Goal: Task Accomplishment & Management: Manage account settings

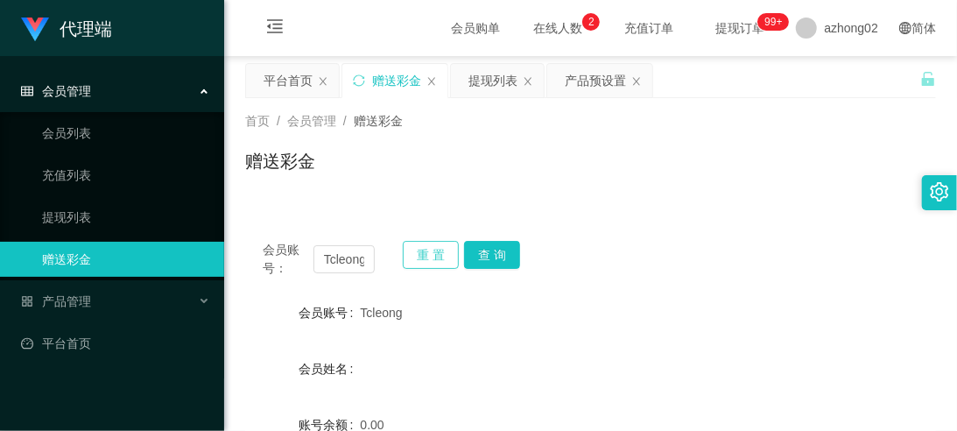
scroll to position [64, 0]
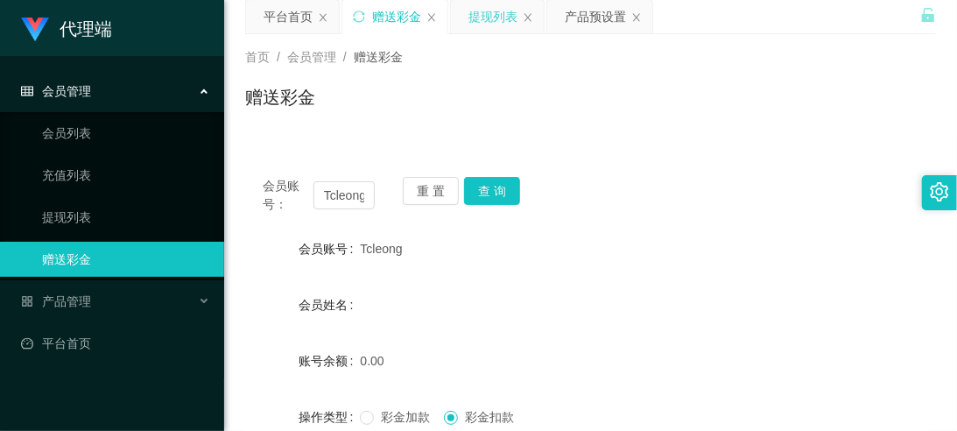
click at [491, 14] on div "提现列表" at bounding box center [492, 16] width 49 height 33
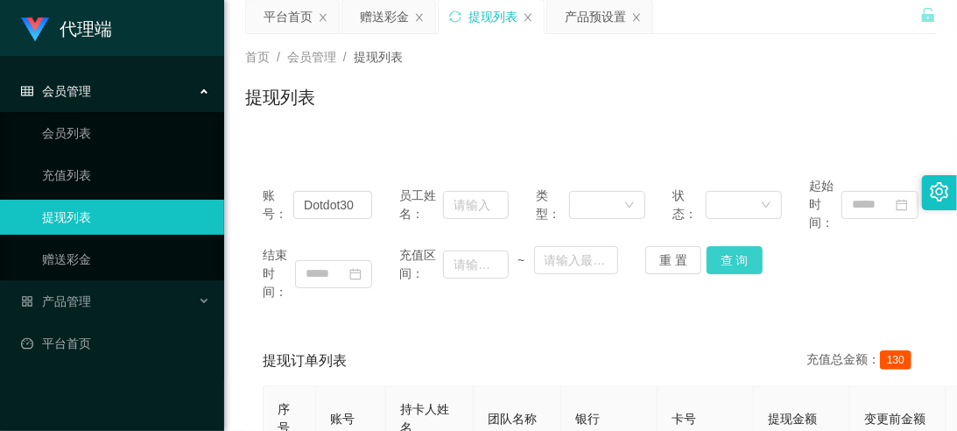
drag, startPoint x: 725, startPoint y: 257, endPoint x: 403, endPoint y: 207, distance: 326.2
click at [403, 207] on div "账号： Dotdot30 员工姓名： 类型： 状态： 起始时间： 结束时间： 充值区间： ~ 重 置 查 询" at bounding box center [590, 238] width 691 height 159
click at [662, 250] on button "重 置" at bounding box center [673, 260] width 56 height 28
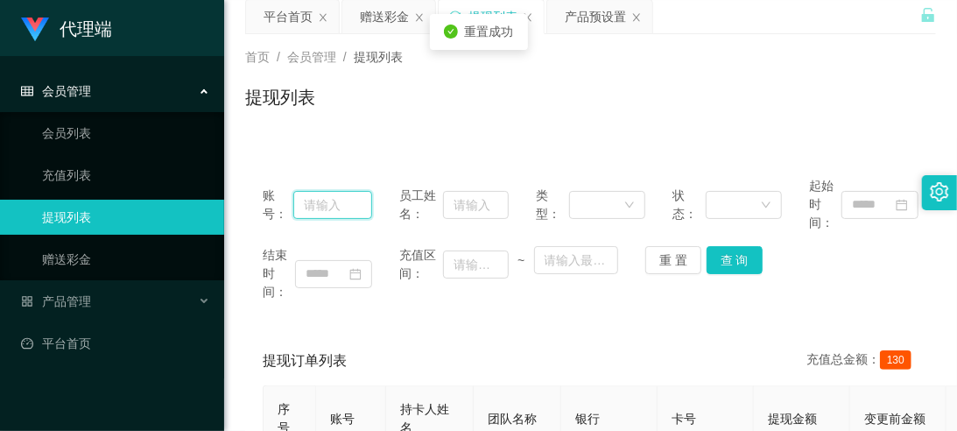
click at [348, 205] on input "text" at bounding box center [332, 205] width 79 height 28
paste input "Eugene168"
type input "Eugene168"
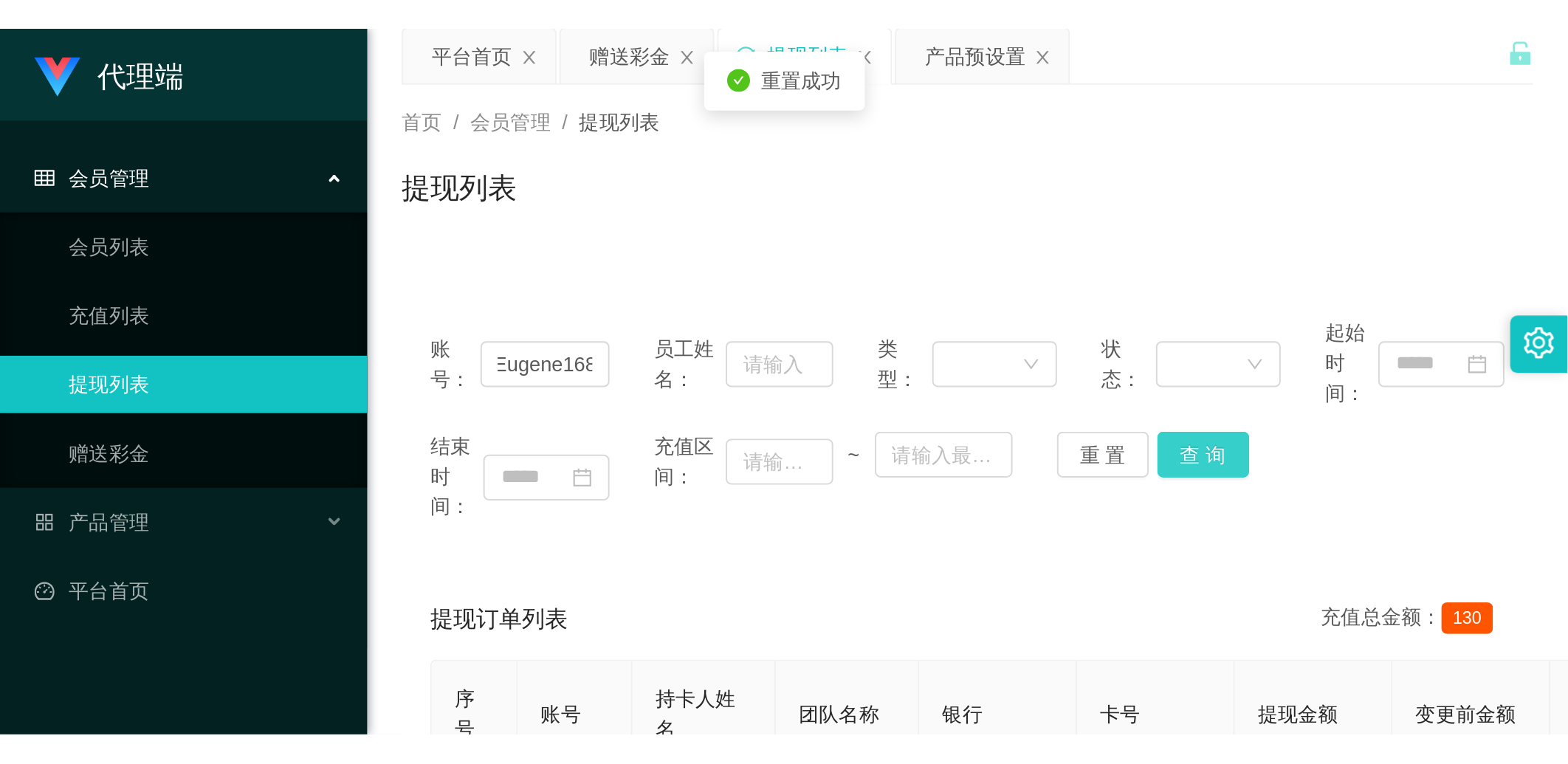
scroll to position [0, 0]
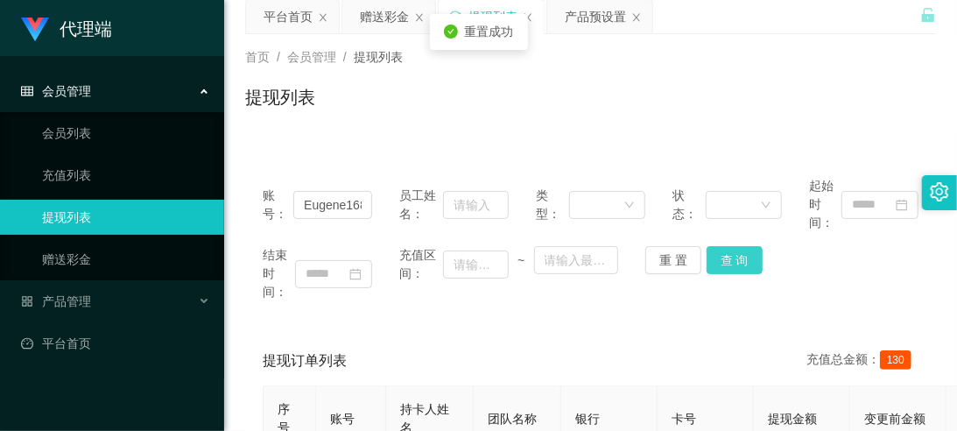
click at [731, 256] on button "查 询" at bounding box center [735, 260] width 56 height 28
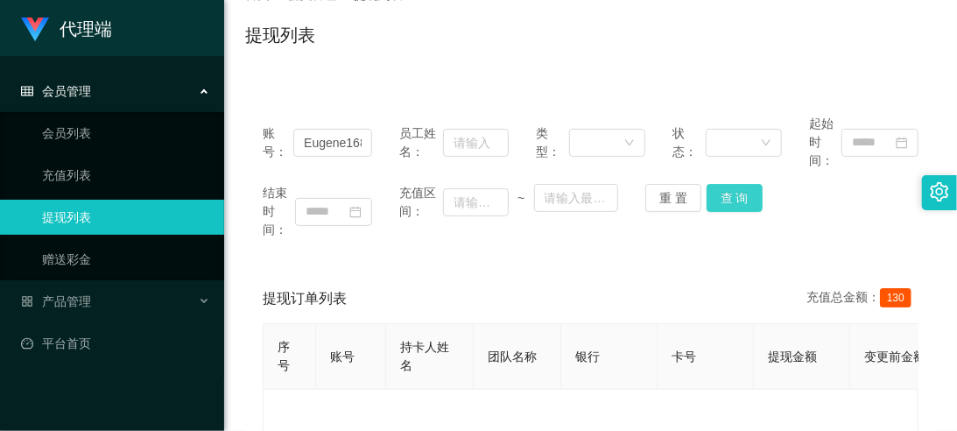
scroll to position [129, 0]
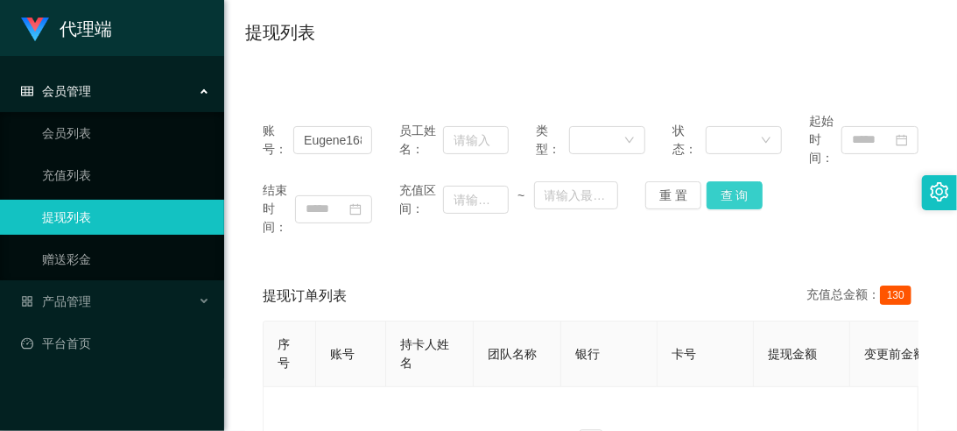
click at [754, 194] on button "查 询" at bounding box center [735, 195] width 56 height 28
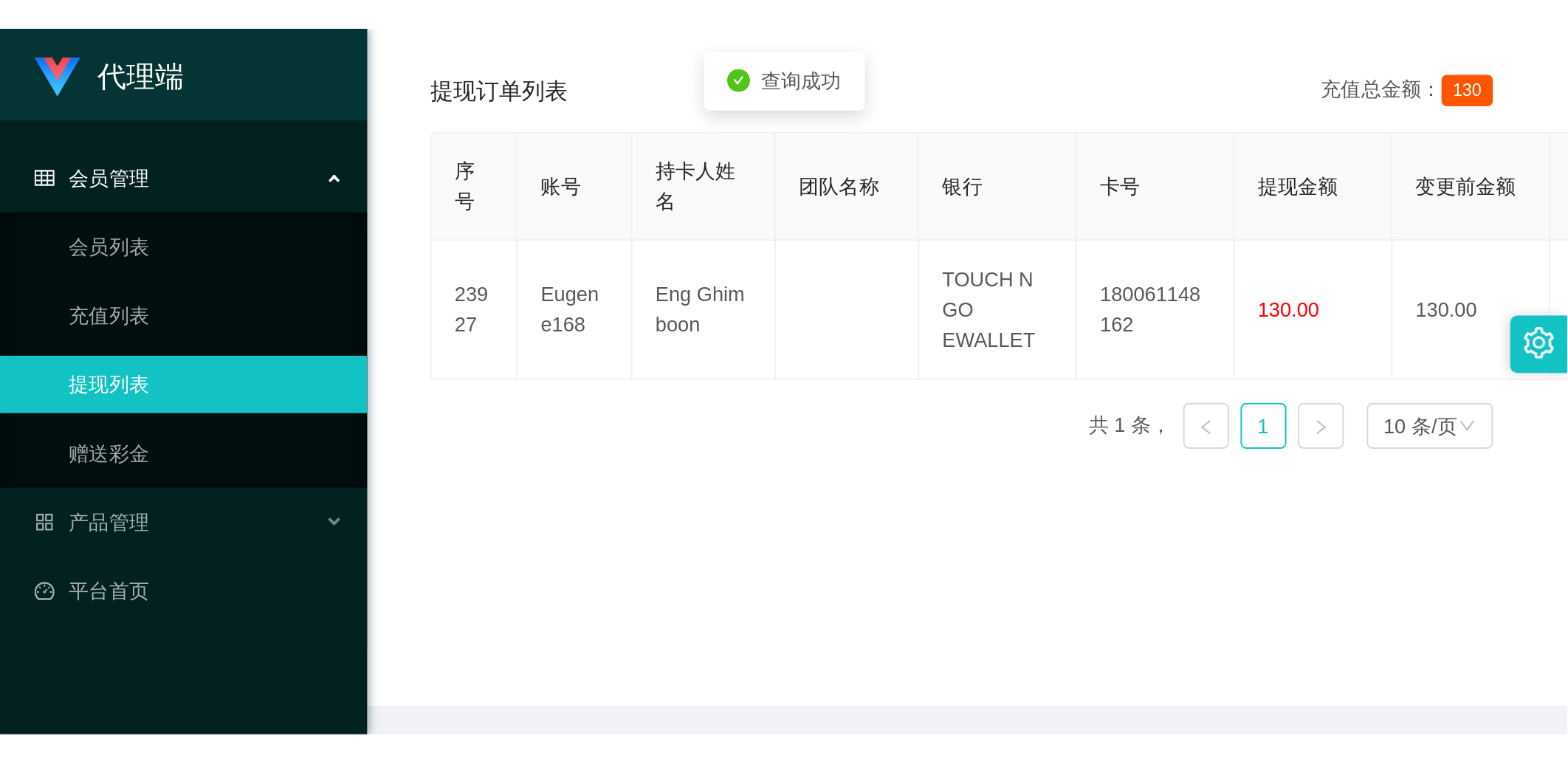
scroll to position [327, 0]
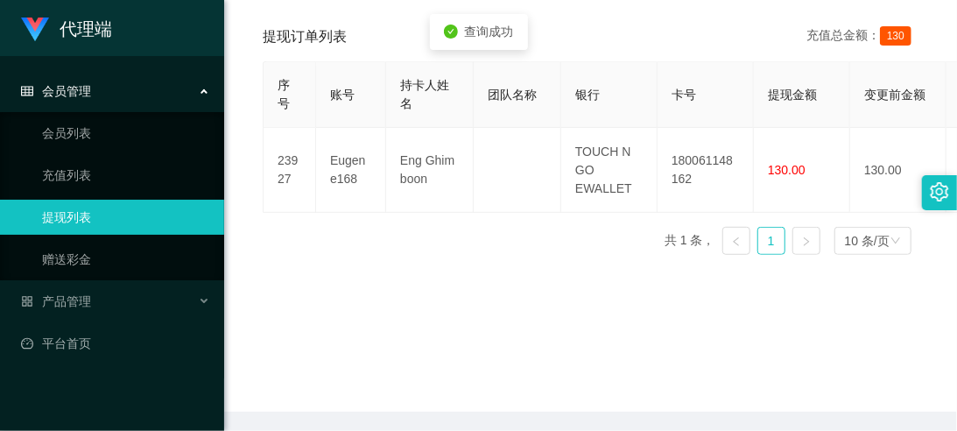
drag, startPoint x: 420, startPoint y: 420, endPoint x: 724, endPoint y: 439, distance: 304.4
click at [724, 430] on html "代理端 会员管理 会员列表 充值列表 提现列表 赠送彩金 产品管理 开奖记录 注单管理 产品列表 即时注单 产品预设置 平台首页 保存配置 重置配置 整体风格…" at bounding box center [478, 215] width 957 height 431
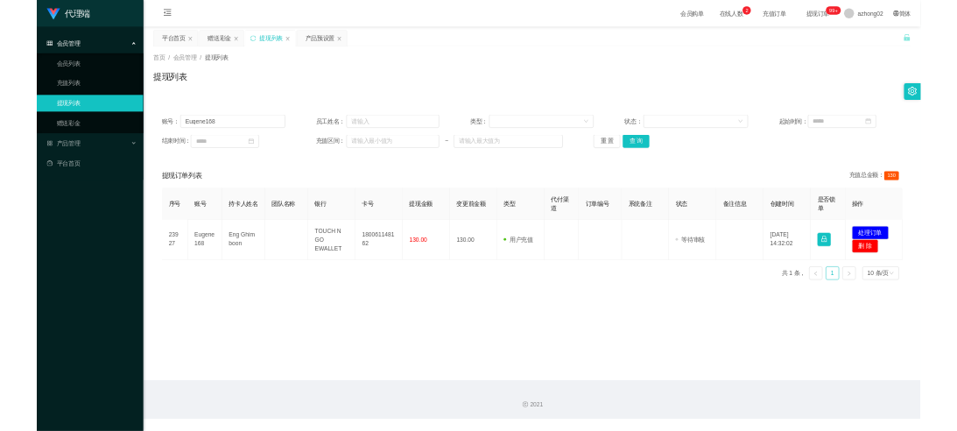
scroll to position [0, 0]
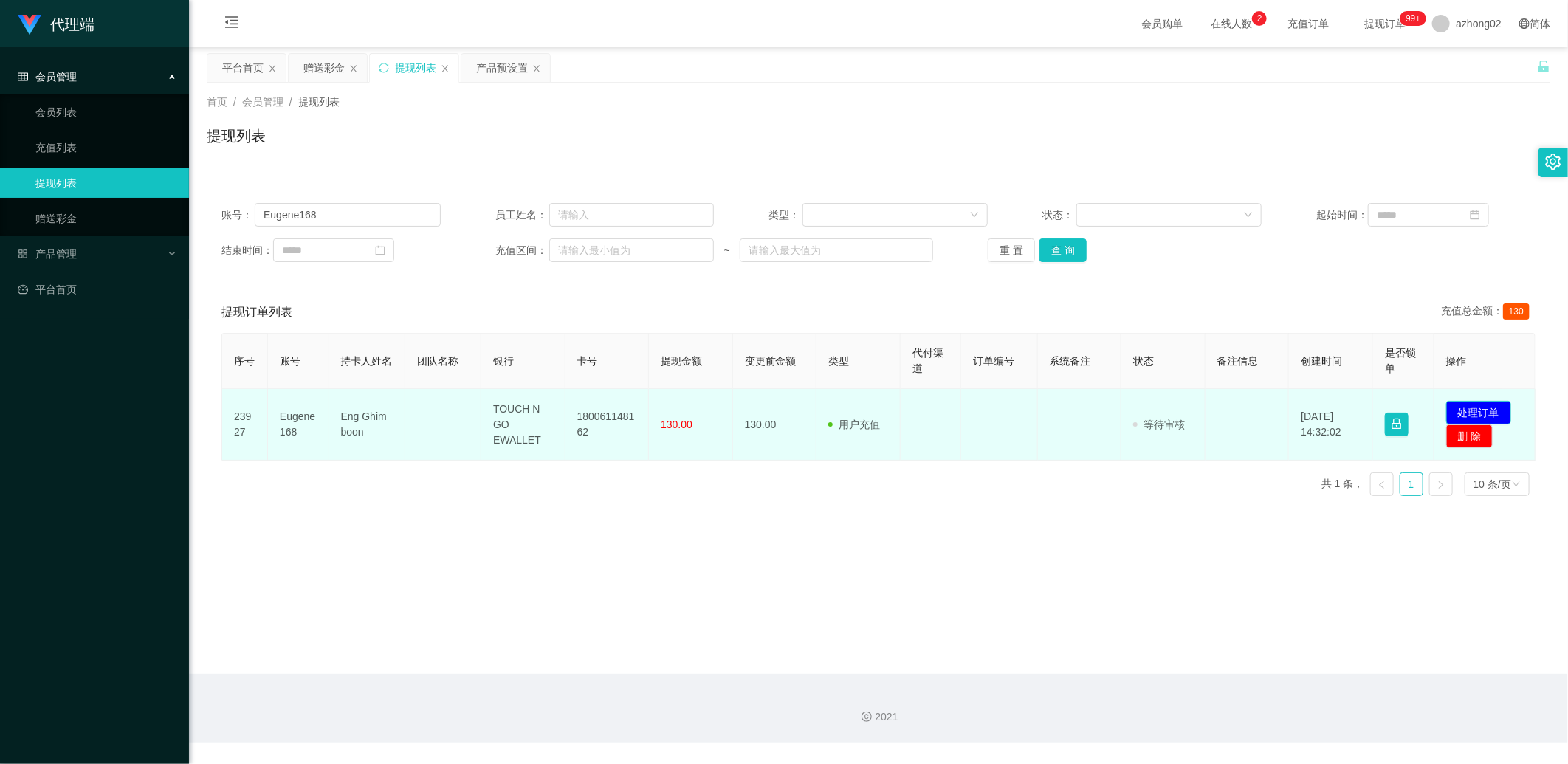
click at [806, 363] on button "处理订单" at bounding box center [1478, 412] width 65 height 24
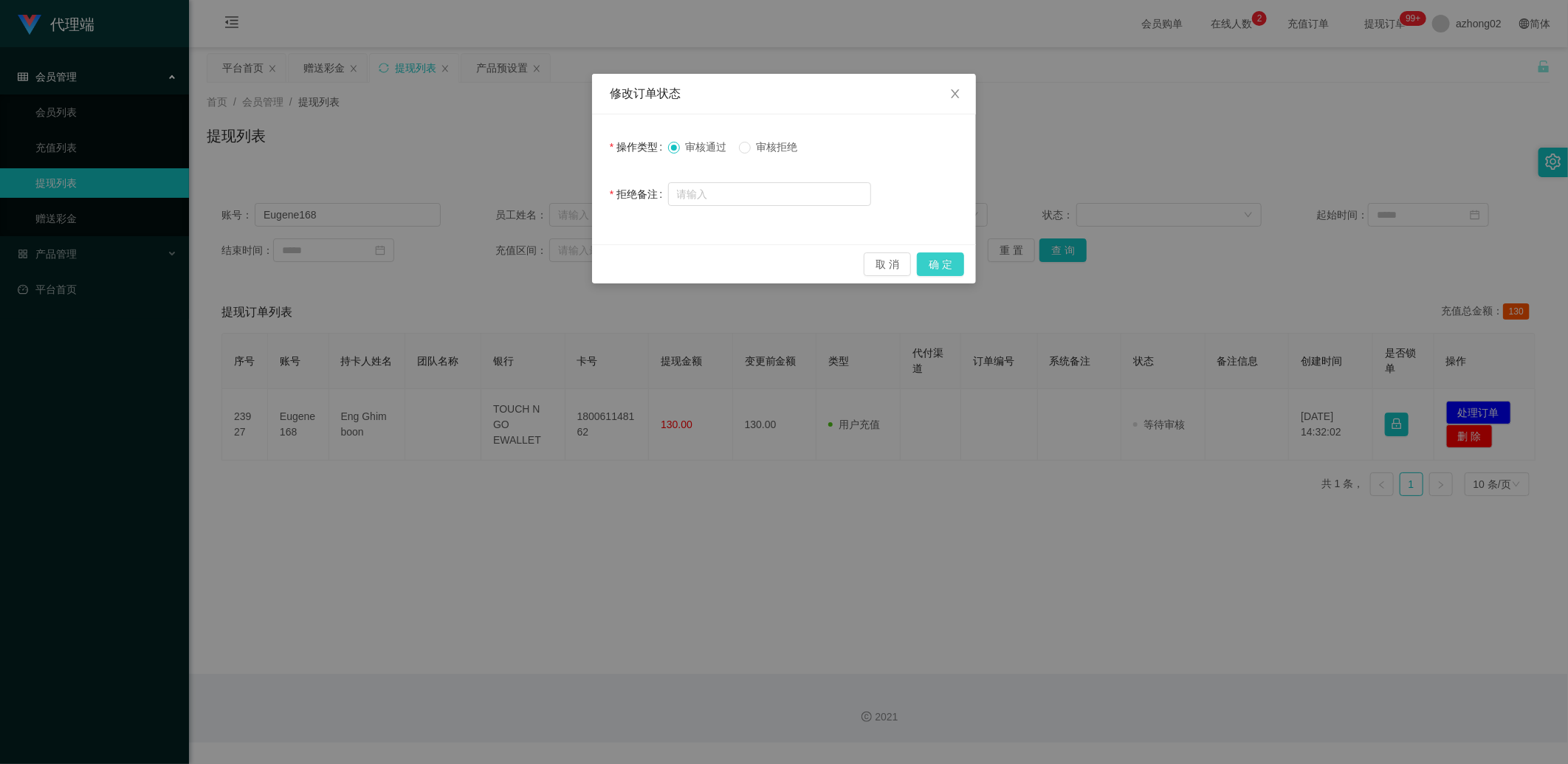
click at [806, 267] on button "确 定" at bounding box center [941, 264] width 47 height 24
